Goal: Task Accomplishment & Management: Use online tool/utility

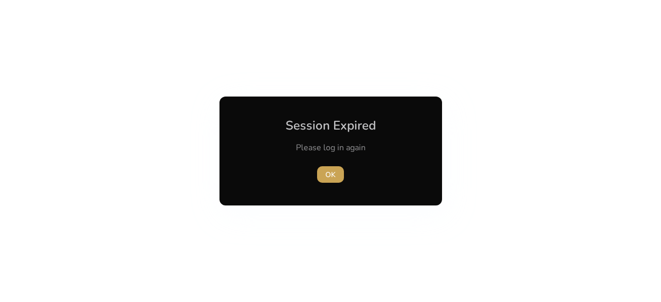
click at [320, 172] on span "button" at bounding box center [330, 174] width 27 height 25
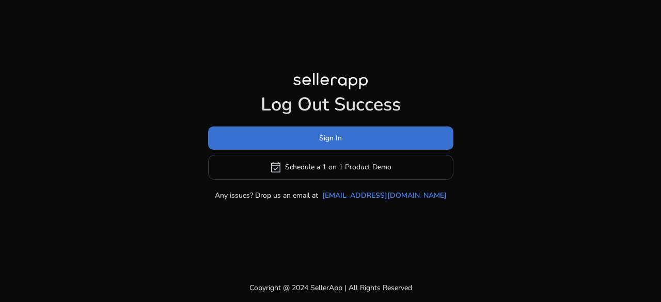
click at [325, 134] on span "Sign In" at bounding box center [330, 138] width 23 height 11
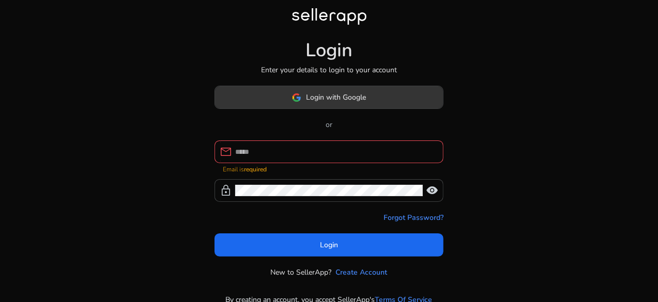
click at [330, 103] on span "Login with Google" at bounding box center [336, 97] width 60 height 11
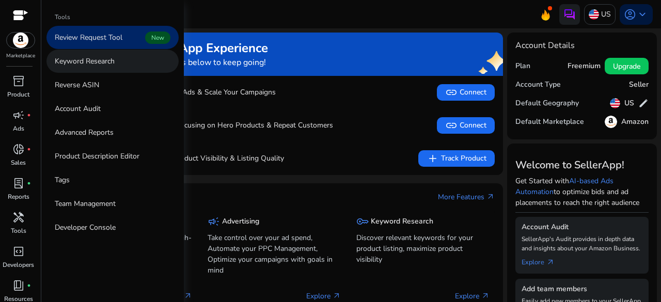
click at [93, 61] on p "Keyword Research" at bounding box center [85, 61] width 60 height 11
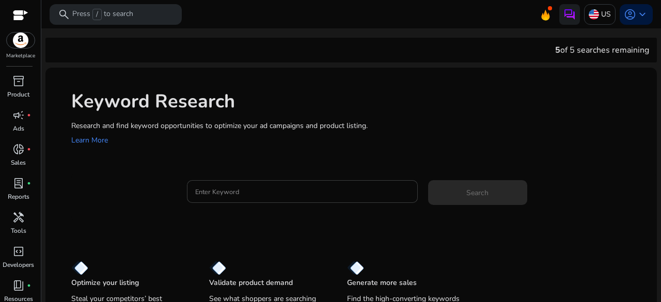
click at [252, 187] on input "Enter Keyword" at bounding box center [302, 191] width 214 height 11
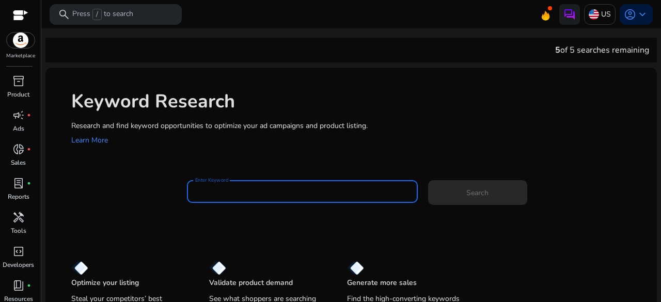
click at [252, 187] on input "Enter Keyword" at bounding box center [302, 191] width 214 height 11
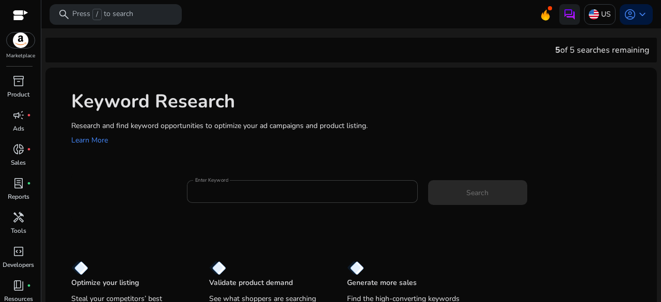
click at [222, 180] on mat-label "Enter Keyword" at bounding box center [211, 180] width 33 height 7
click at [222, 186] on input "Enter Keyword" at bounding box center [302, 191] width 214 height 11
click at [222, 180] on mat-label "Enter Keyword" at bounding box center [211, 180] width 33 height 7
click at [222, 186] on input "Enter Keyword" at bounding box center [302, 191] width 214 height 11
click at [222, 180] on mat-label "Enter Keyword" at bounding box center [211, 180] width 33 height 7
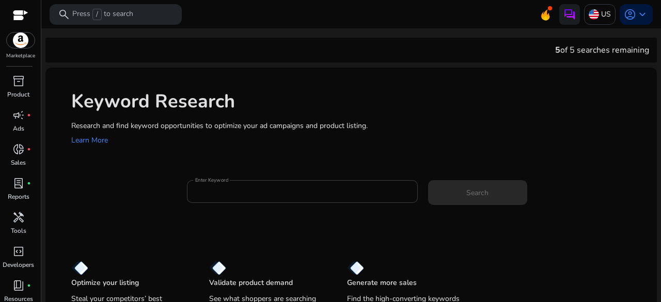
click at [222, 186] on input "Enter Keyword" at bounding box center [302, 191] width 214 height 11
click at [222, 180] on mat-label "Enter Keyword" at bounding box center [211, 180] width 33 height 7
click at [222, 186] on input "Enter Keyword" at bounding box center [302, 191] width 214 height 11
click at [222, 180] on mat-label "Enter Keyword" at bounding box center [211, 180] width 33 height 7
click at [222, 186] on input "Enter Keyword" at bounding box center [302, 191] width 214 height 11
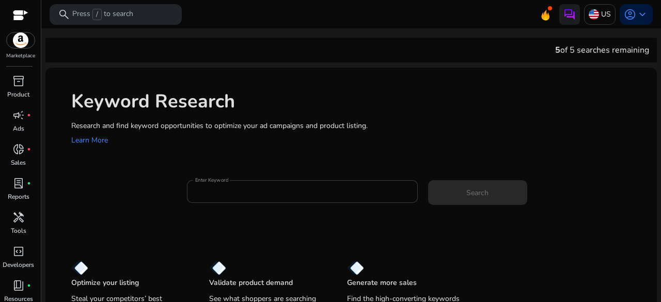
click at [222, 180] on mat-label "Enter Keyword" at bounding box center [211, 180] width 33 height 7
click at [222, 186] on input "Enter Keyword" at bounding box center [302, 191] width 214 height 11
click at [203, 178] on mat-label "Enter Keyword" at bounding box center [211, 180] width 33 height 7
click at [203, 186] on input "Enter Keyword" at bounding box center [302, 191] width 214 height 11
click at [203, 178] on mat-label "Enter Keyword" at bounding box center [211, 180] width 33 height 7
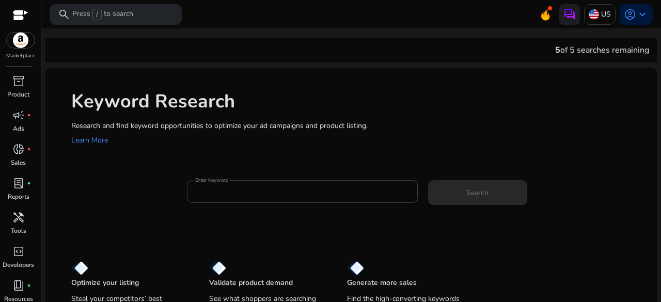
click at [203, 186] on input "Enter Keyword" at bounding box center [302, 191] width 214 height 11
click at [203, 178] on mat-label "Enter Keyword" at bounding box center [211, 180] width 33 height 7
click at [203, 186] on input "Enter Keyword" at bounding box center [302, 191] width 214 height 11
click at [203, 178] on mat-label "Enter Keyword" at bounding box center [211, 180] width 33 height 7
click at [203, 186] on input "Enter Keyword" at bounding box center [302, 191] width 214 height 11
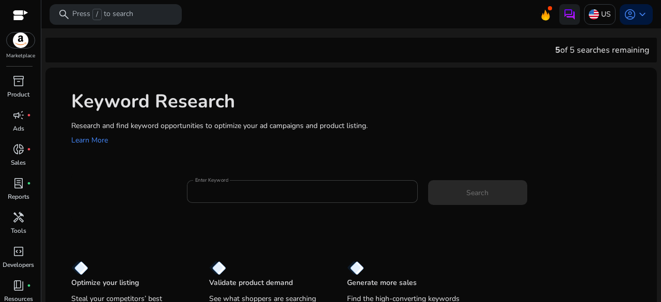
click at [203, 178] on mat-label "Enter Keyword" at bounding box center [211, 180] width 33 height 7
click at [203, 186] on input "Enter Keyword" at bounding box center [302, 191] width 214 height 11
click at [203, 178] on mat-label "Enter Keyword" at bounding box center [211, 180] width 33 height 7
click at [203, 186] on input "Enter Keyword" at bounding box center [302, 191] width 214 height 11
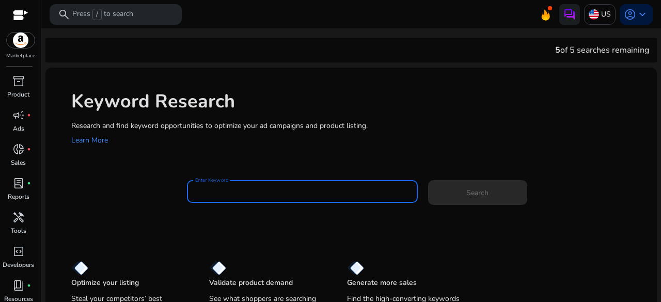
click at [210, 190] on input "Enter Keyword" at bounding box center [302, 191] width 214 height 11
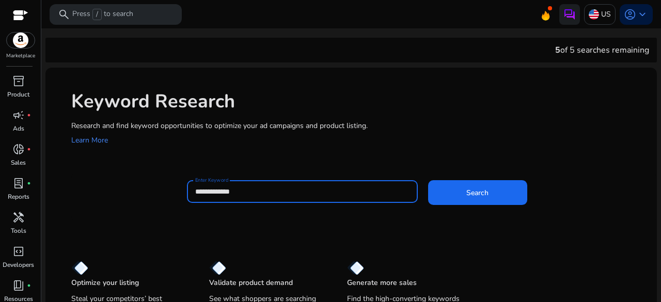
click at [428, 180] on button "Search" at bounding box center [477, 192] width 99 height 25
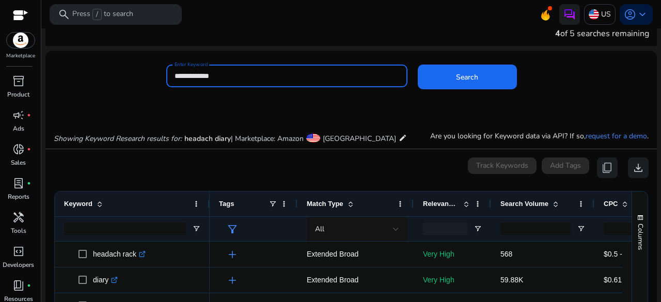
scroll to position [15, 0]
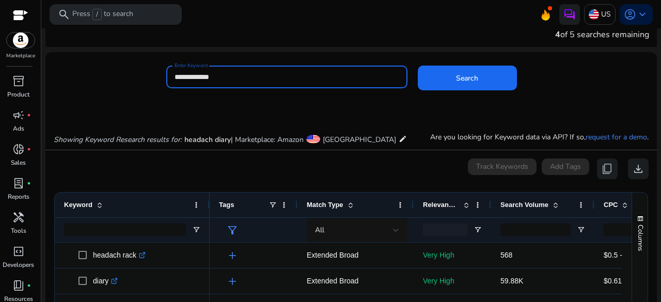
click at [242, 80] on input "**********" at bounding box center [287, 76] width 225 height 11
paste input "*"
type input "**********"
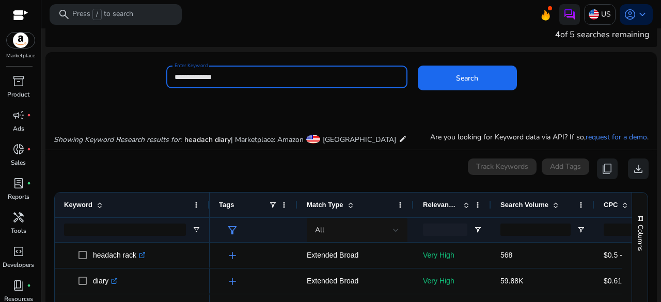
click at [418, 66] on button "Search" at bounding box center [467, 78] width 99 height 25
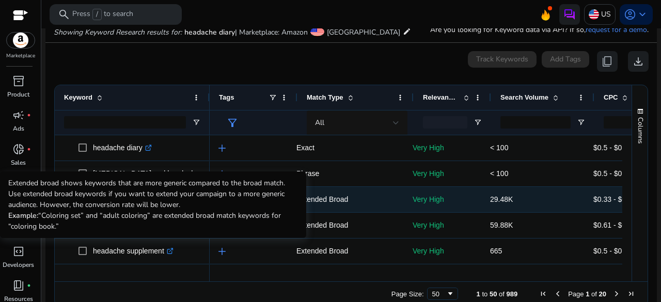
scroll to position [0, 10]
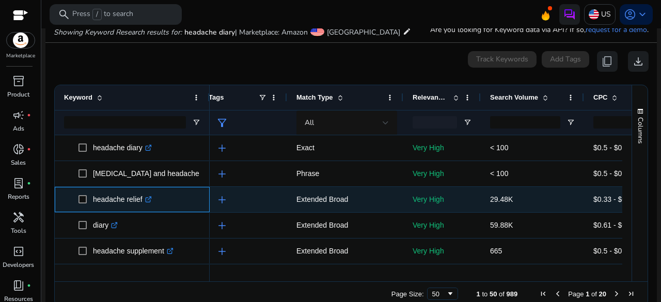
click at [148, 200] on icon at bounding box center [149, 198] width 4 height 4
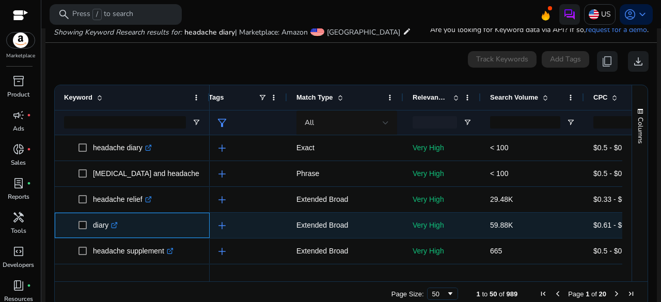
click at [114, 228] on icon at bounding box center [114, 225] width 5 height 5
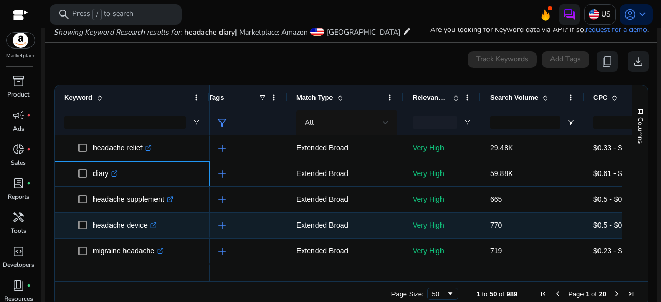
scroll to position [52, 0]
click at [155, 225] on icon ".st0{fill:#2c8af8}" at bounding box center [153, 225] width 7 height 7
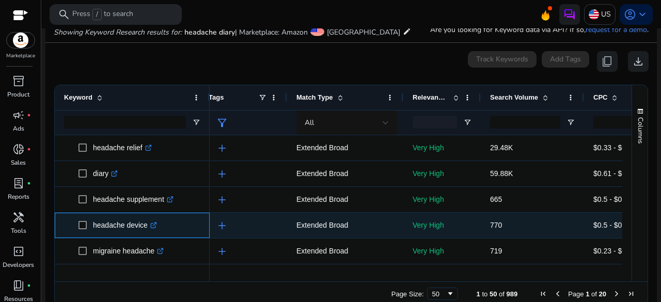
scroll to position [84, 0]
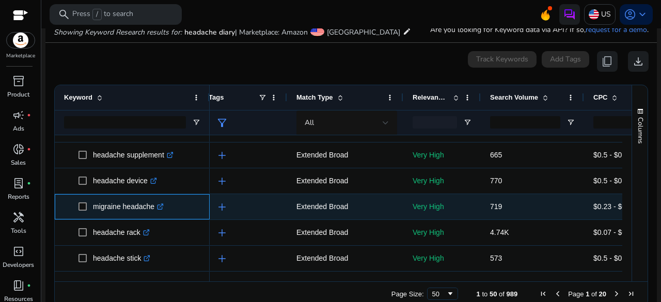
click at [160, 209] on icon at bounding box center [160, 207] width 5 height 5
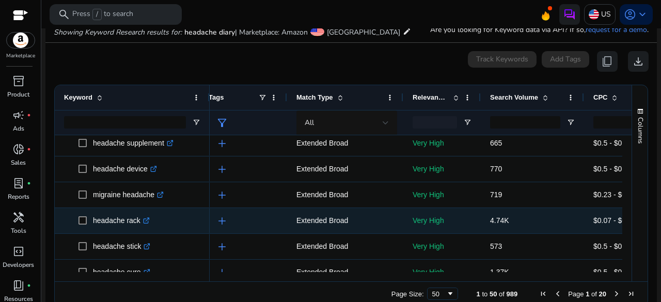
click at [148, 220] on icon ".st0{fill:#2c8af8}" at bounding box center [146, 220] width 7 height 7
click at [128, 224] on p "headache rack .st0{fill:#2c8af8}" at bounding box center [121, 220] width 57 height 21
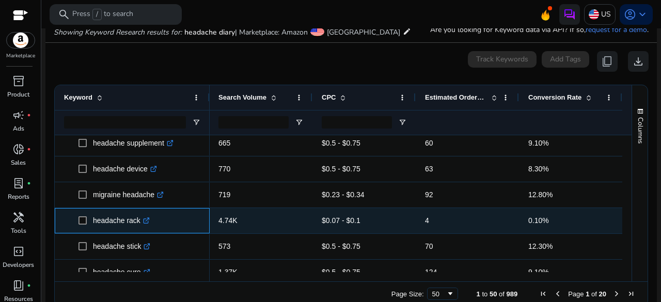
copy p "headache rack"
click at [146, 217] on icon ".st0{fill:#2c8af8}" at bounding box center [146, 220] width 7 height 7
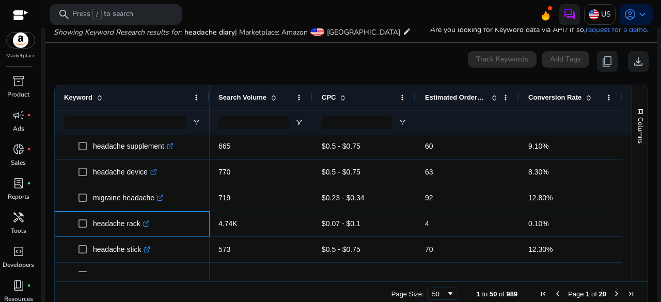
scroll to position [0, 0]
